Goal: Transaction & Acquisition: Purchase product/service

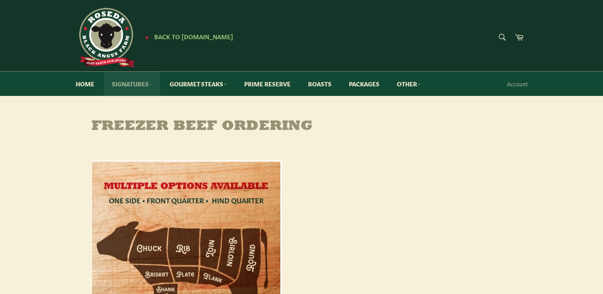
click at [149, 83] on icon at bounding box center [151, 84] width 4 height 4
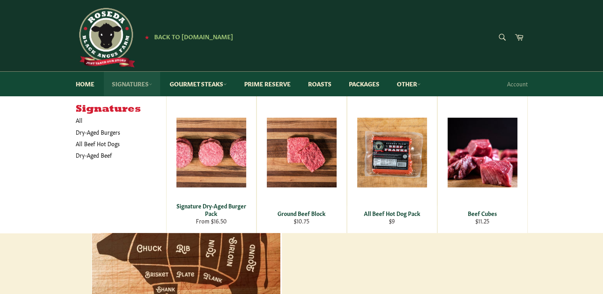
click at [149, 86] on icon at bounding box center [151, 84] width 4 height 4
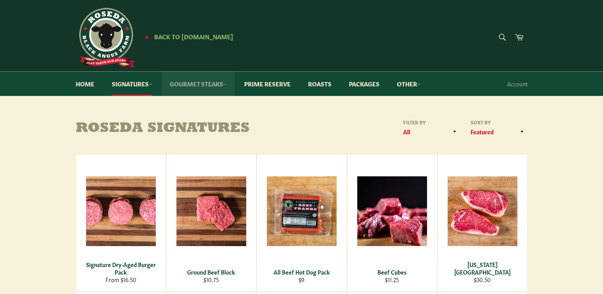
click at [227, 84] on icon at bounding box center [225, 84] width 4 height 4
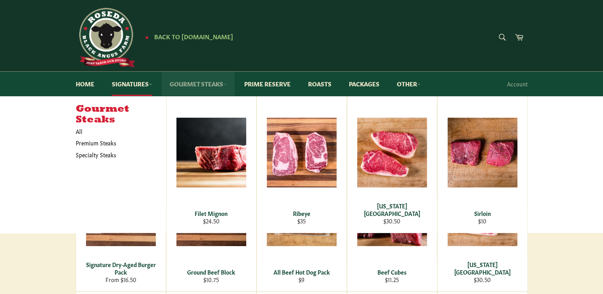
click at [224, 84] on link "Gourmet Steaks" at bounding box center [198, 84] width 73 height 24
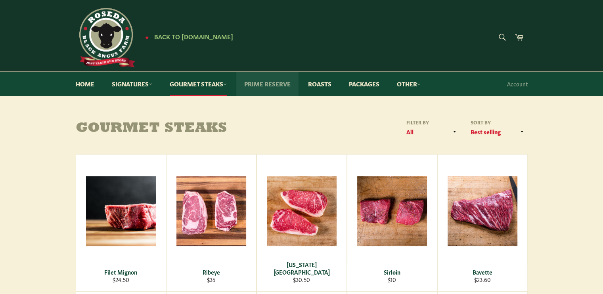
click at [287, 88] on link "Prime Reserve" at bounding box center [267, 84] width 62 height 24
